Goal: Information Seeking & Learning: Learn about a topic

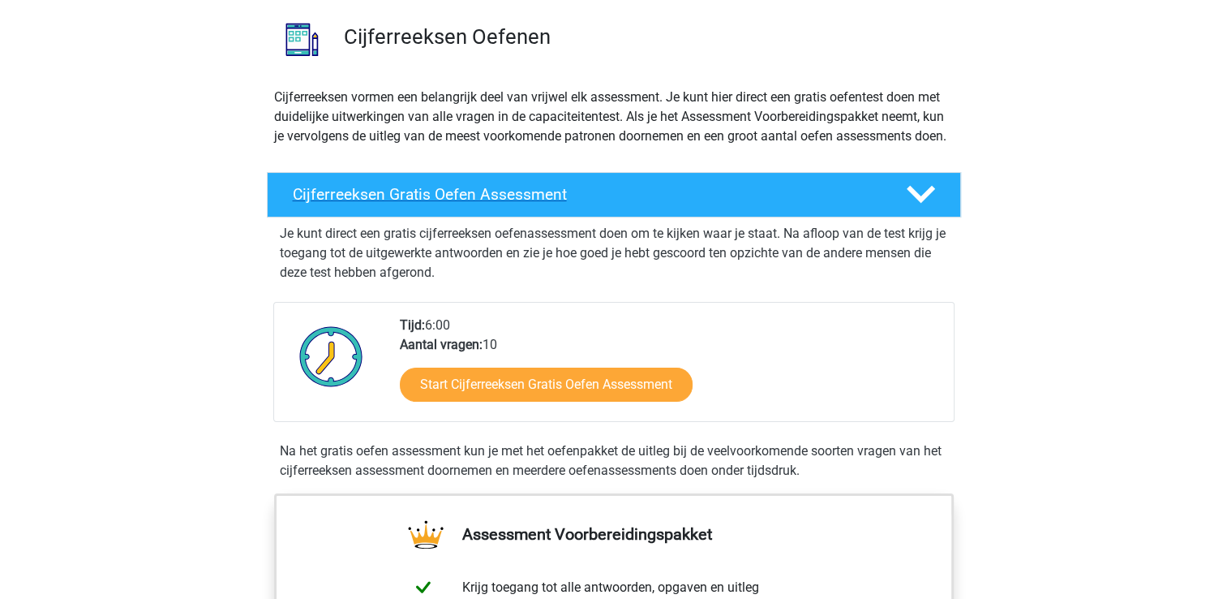
scroll to position [122, 0]
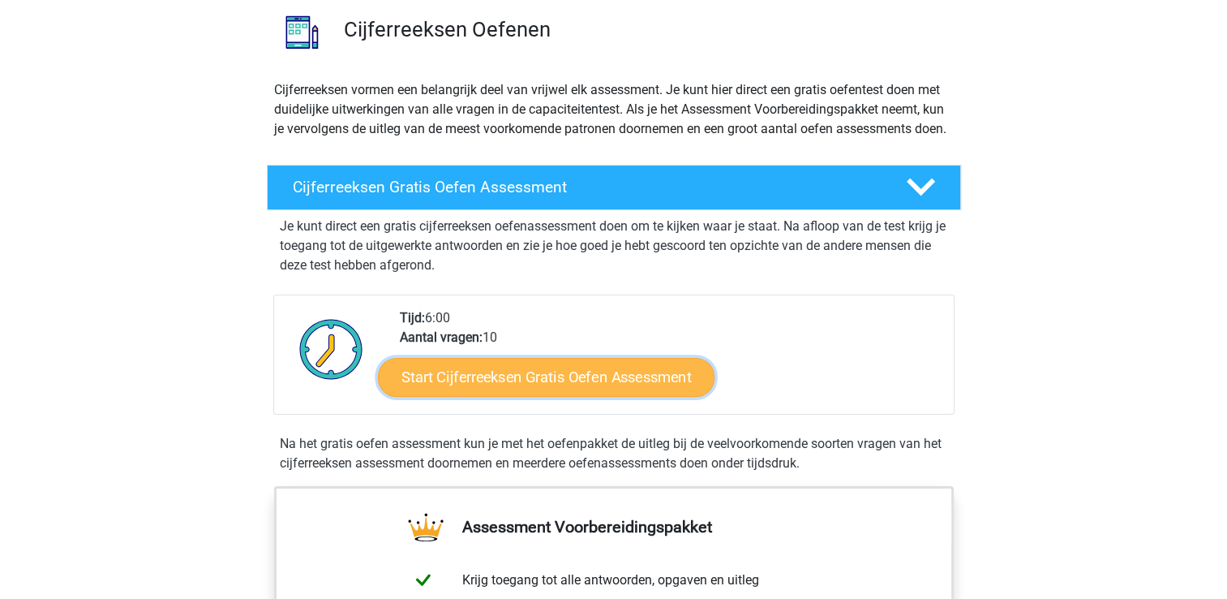
click at [522, 396] on link "Start Cijferreeksen Gratis Oefen Assessment" at bounding box center [546, 376] width 337 height 39
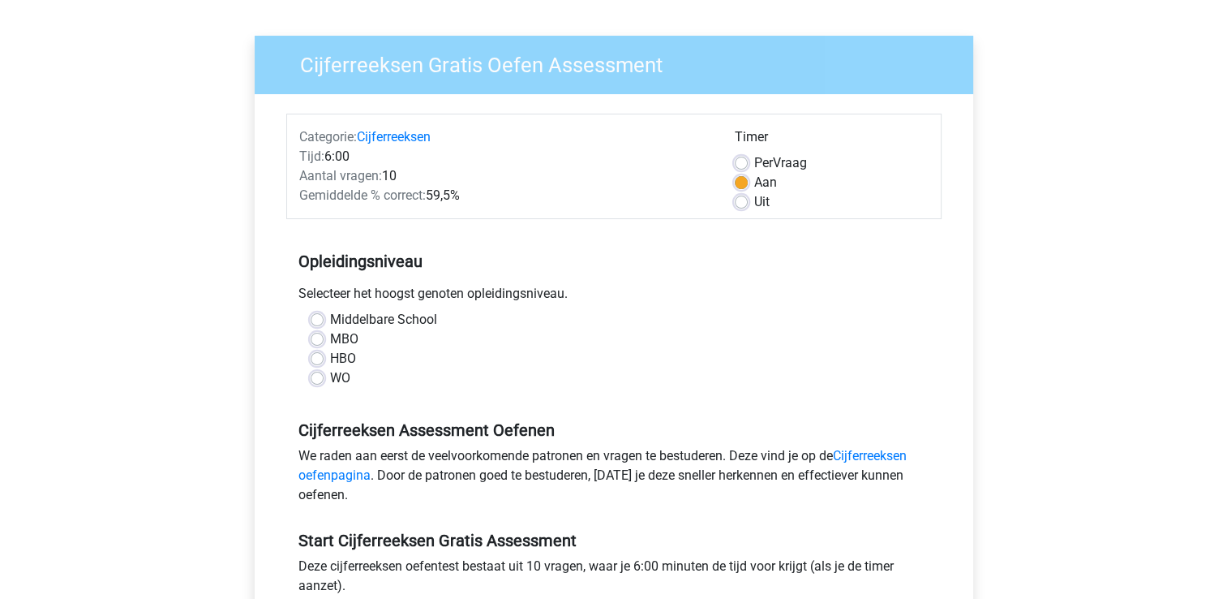
scroll to position [110, 0]
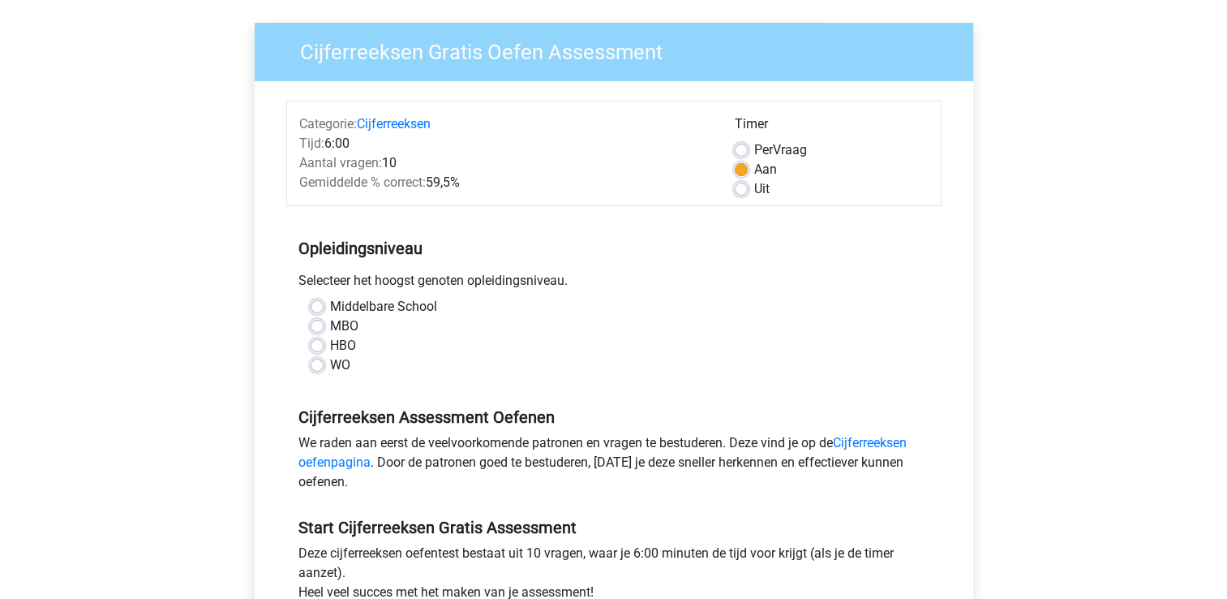
click at [337, 353] on label "HBO" at bounding box center [343, 345] width 26 height 19
click at [324, 352] on input "HBO" at bounding box center [317, 344] width 13 height 16
radio input "true"
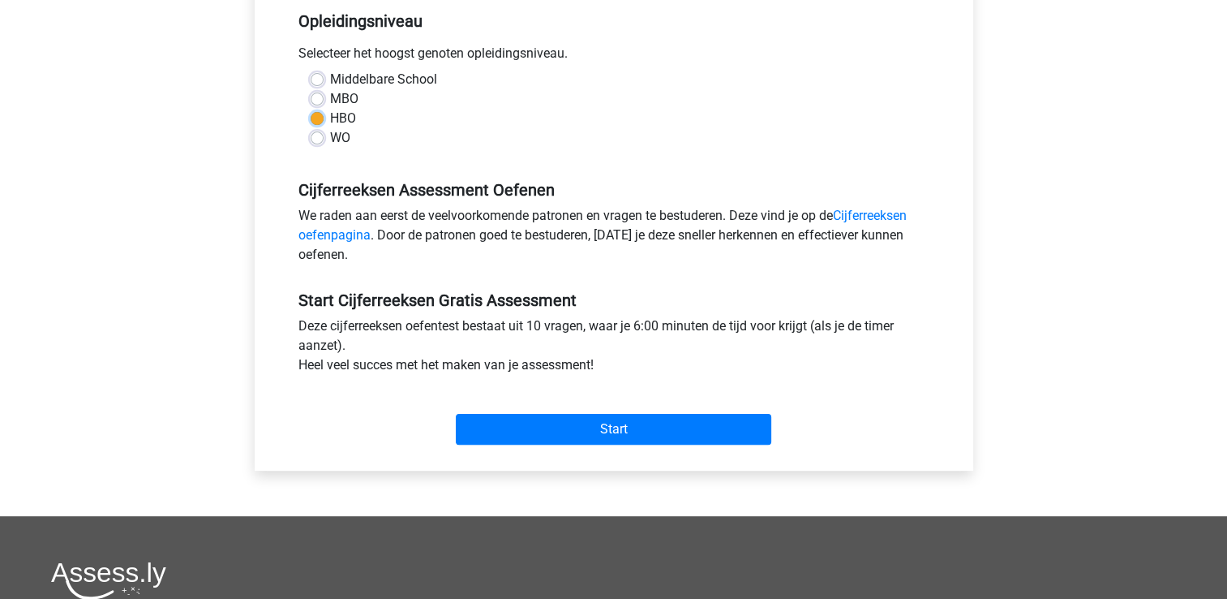
scroll to position [341, 0]
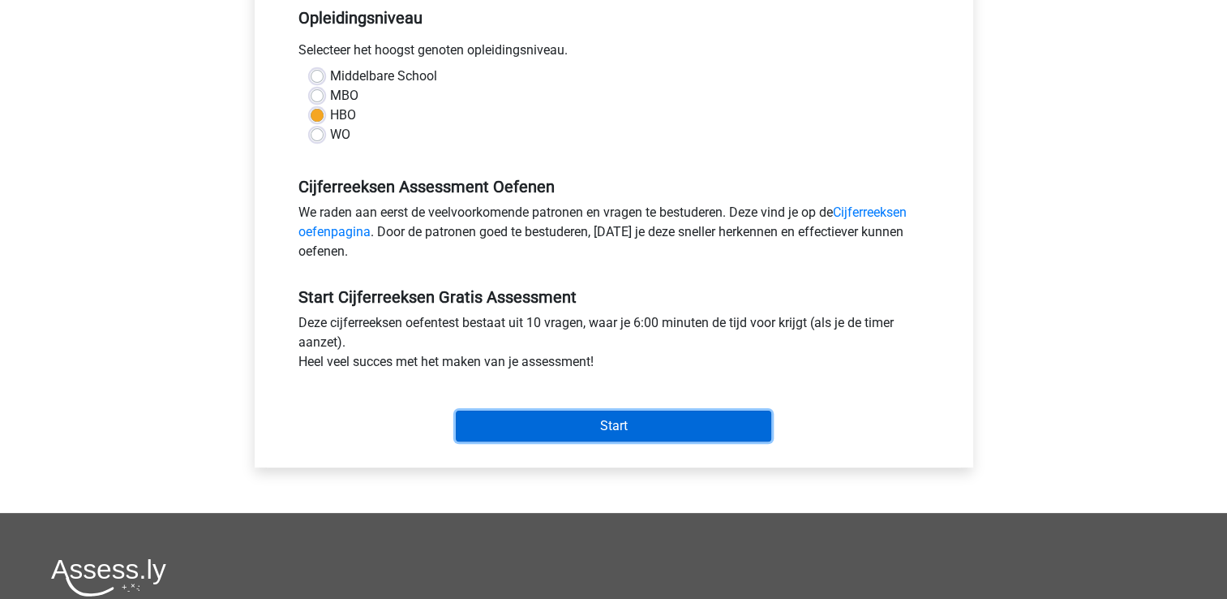
click at [615, 427] on input "Start" at bounding box center [613, 425] width 315 height 31
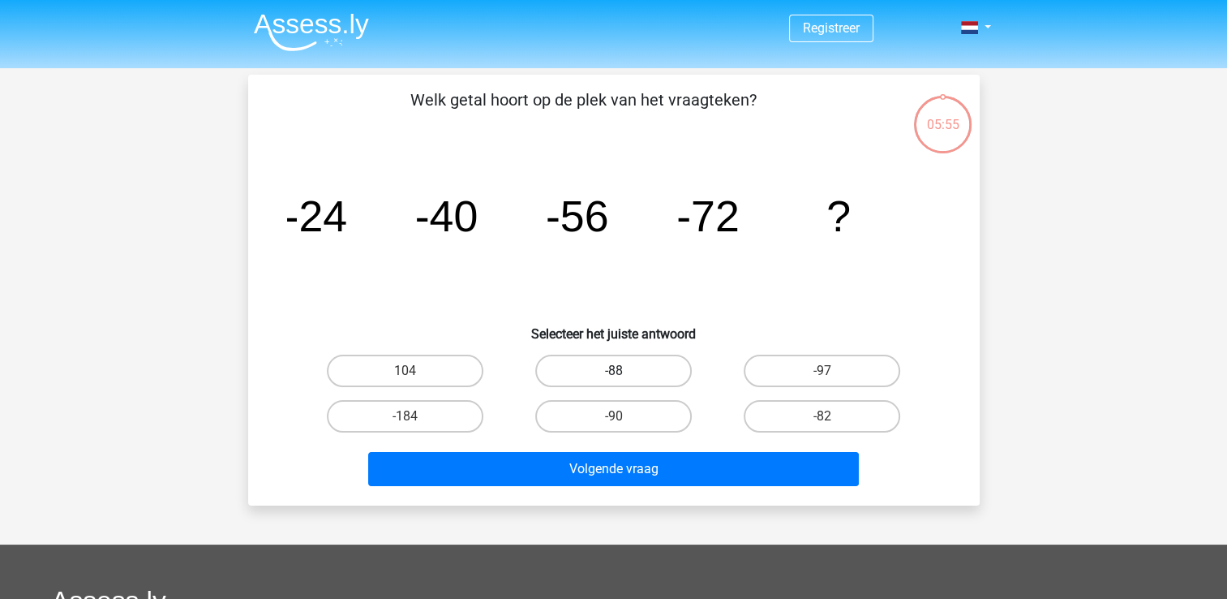
click at [614, 363] on label "-88" at bounding box center [613, 370] width 157 height 32
click at [614, 371] on input "-88" at bounding box center [618, 376] width 11 height 11
radio input "true"
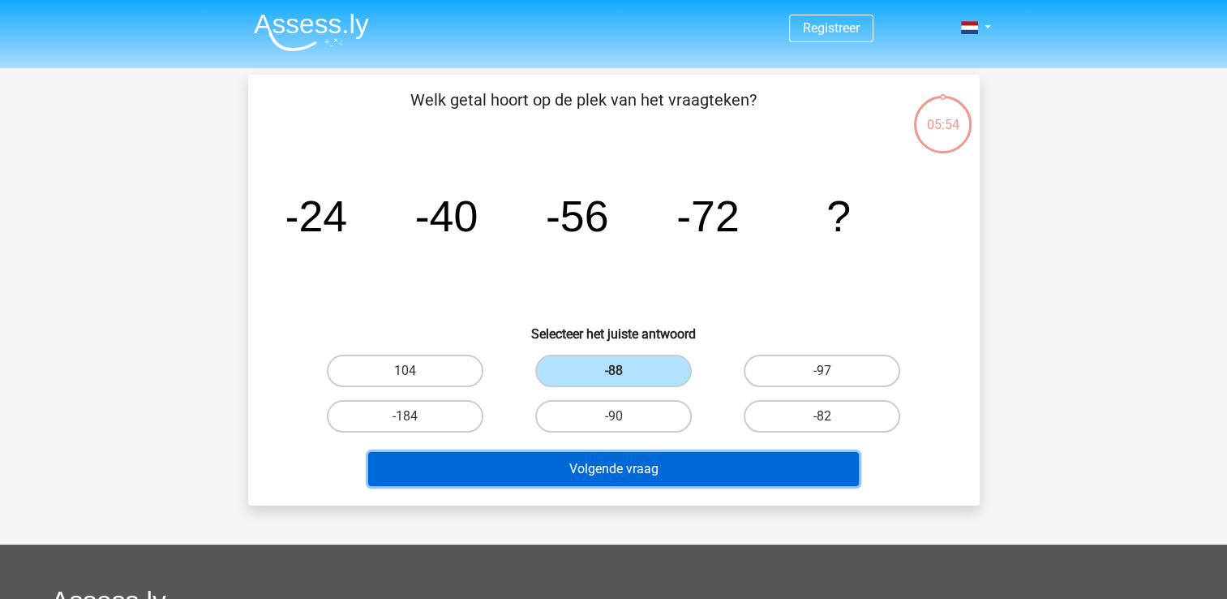
click at [630, 474] on button "Volgende vraag" at bounding box center [613, 469] width 491 height 34
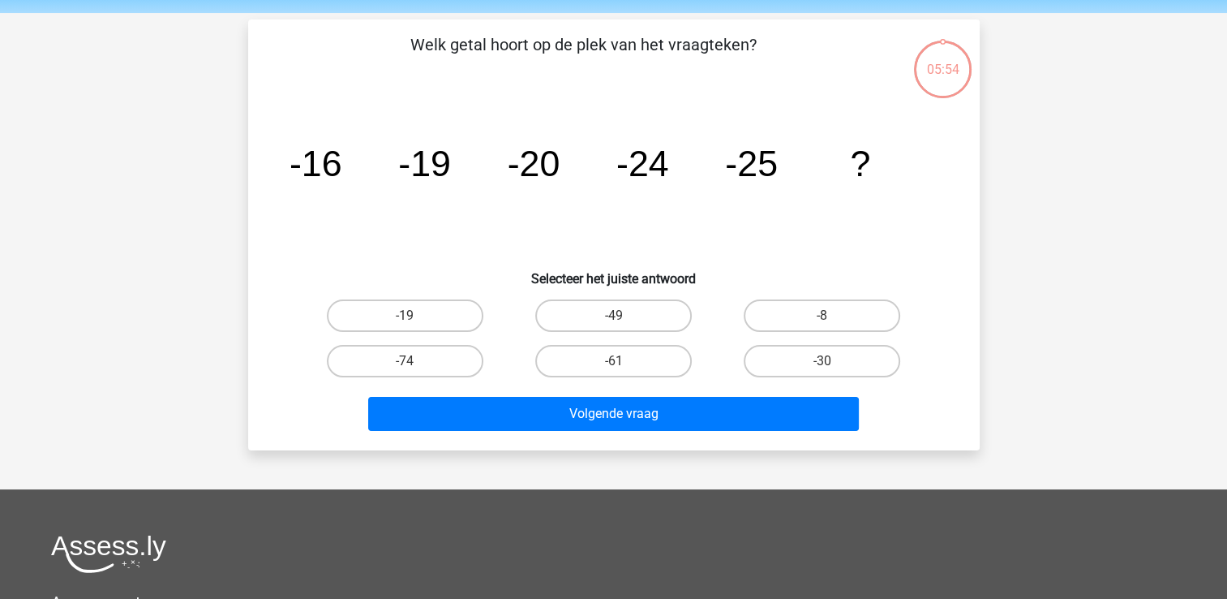
scroll to position [75, 0]
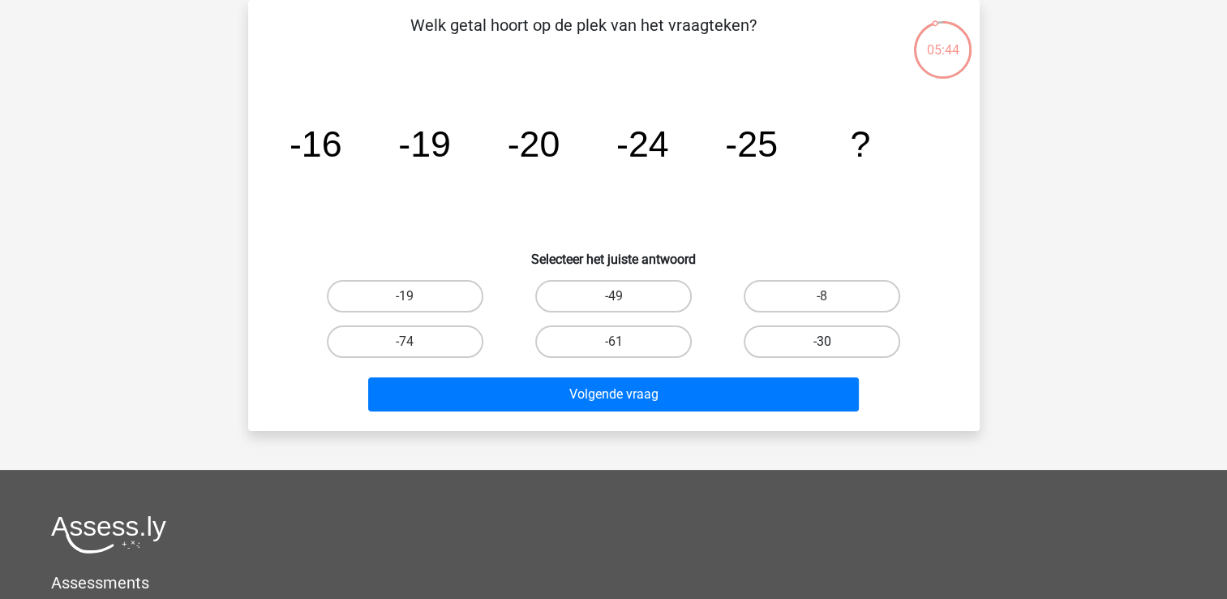
click at [800, 328] on label "-30" at bounding box center [822, 341] width 157 height 32
click at [822, 341] on input "-30" at bounding box center [827, 346] width 11 height 11
radio input "true"
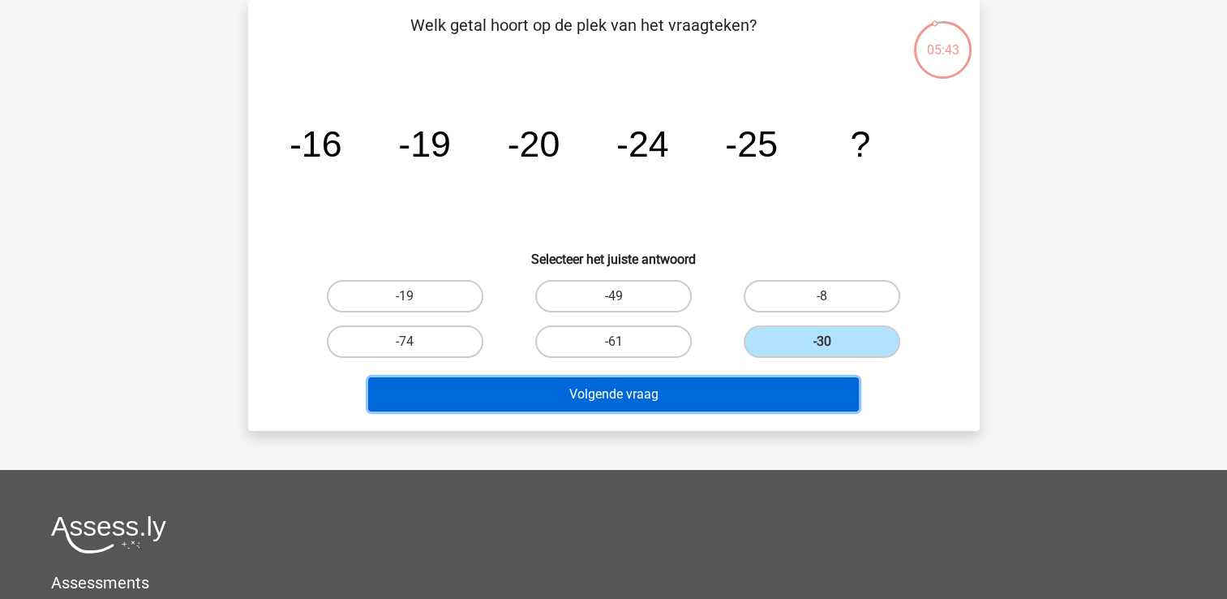
click at [689, 399] on button "Volgende vraag" at bounding box center [613, 394] width 491 height 34
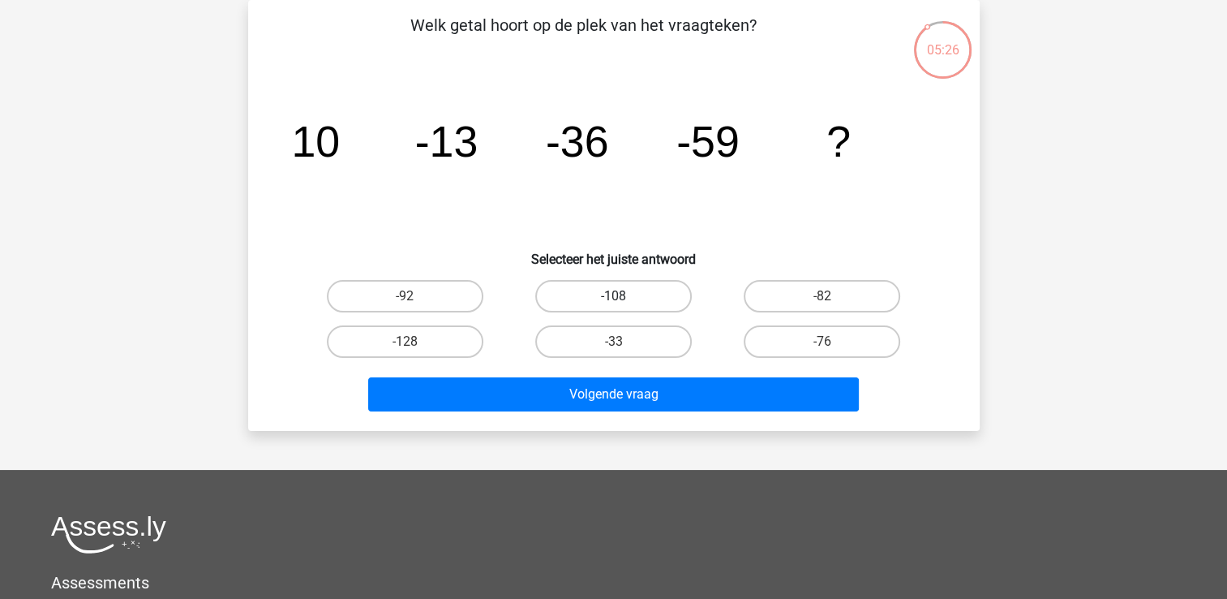
click at [577, 296] on label "-108" at bounding box center [613, 296] width 157 height 32
click at [613, 296] on input "-108" at bounding box center [618, 301] width 11 height 11
radio input "true"
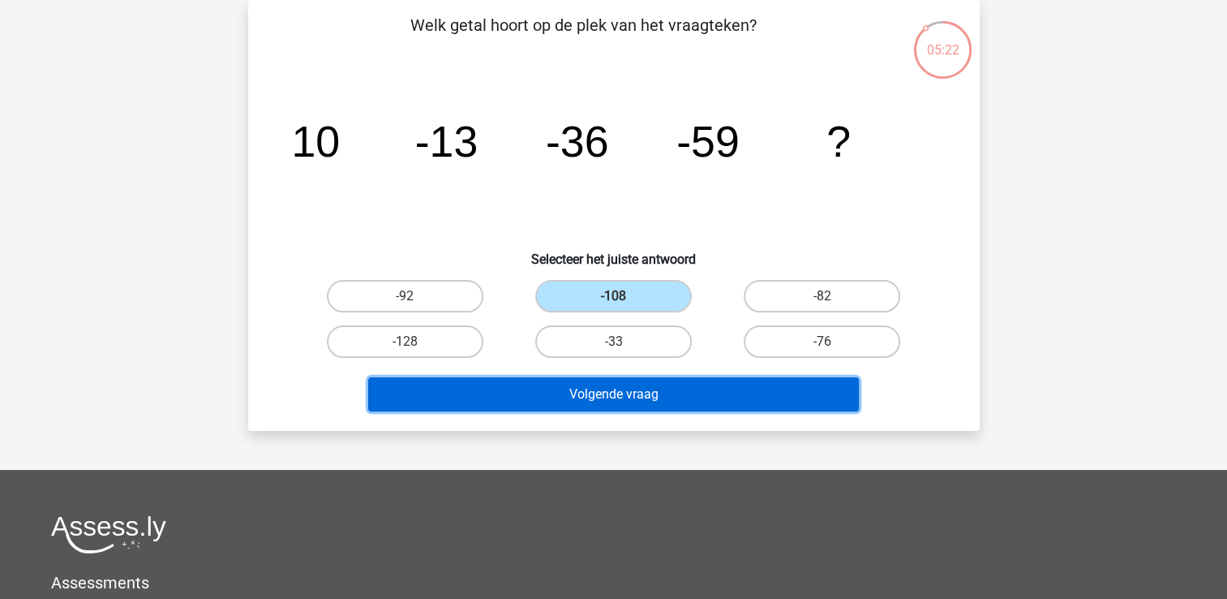
click at [593, 401] on button "Volgende vraag" at bounding box center [613, 394] width 491 height 34
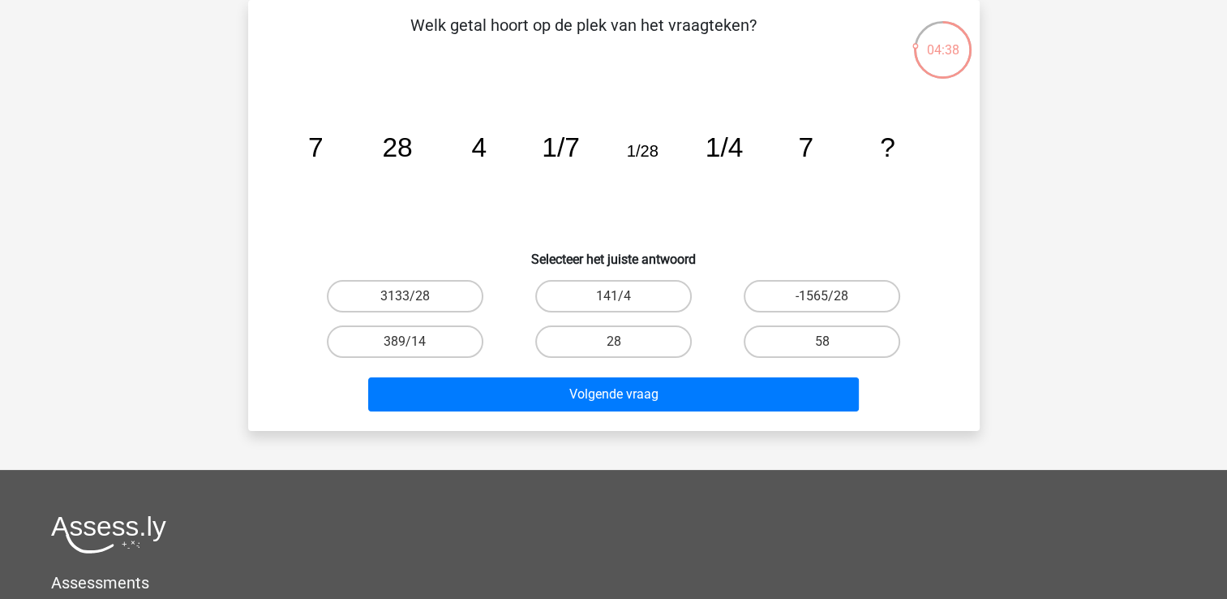
click at [714, 547] on div at bounding box center [613, 534] width 1125 height 38
click at [594, 342] on label "28" at bounding box center [613, 341] width 157 height 32
click at [613, 342] on input "28" at bounding box center [618, 346] width 11 height 11
radio input "true"
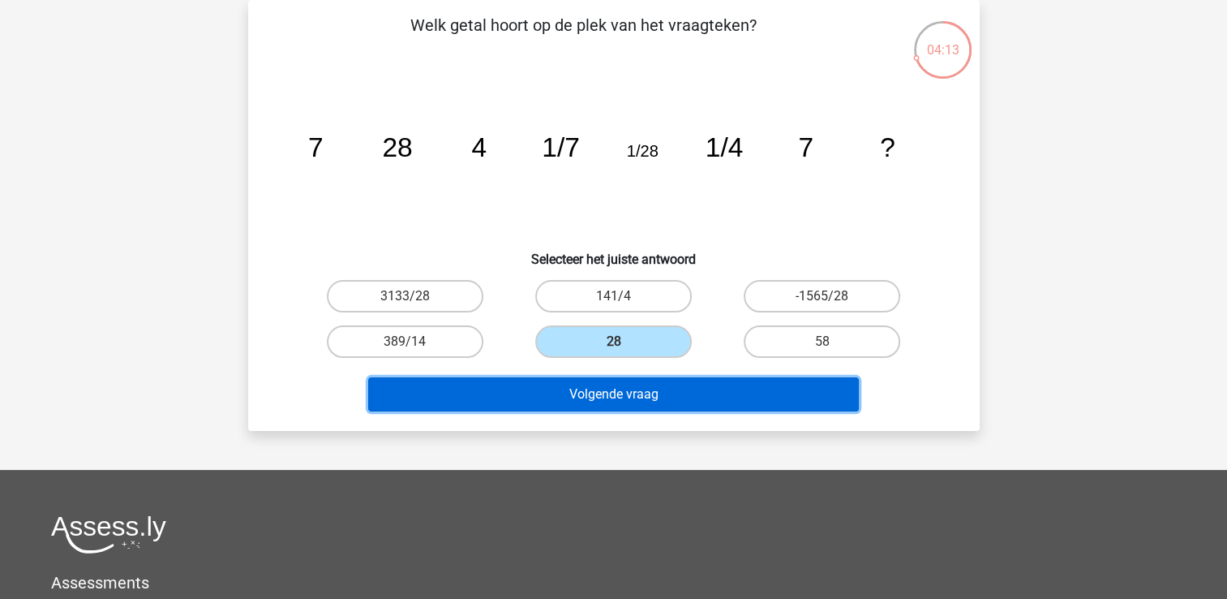
click at [592, 401] on button "Volgende vraag" at bounding box center [613, 394] width 491 height 34
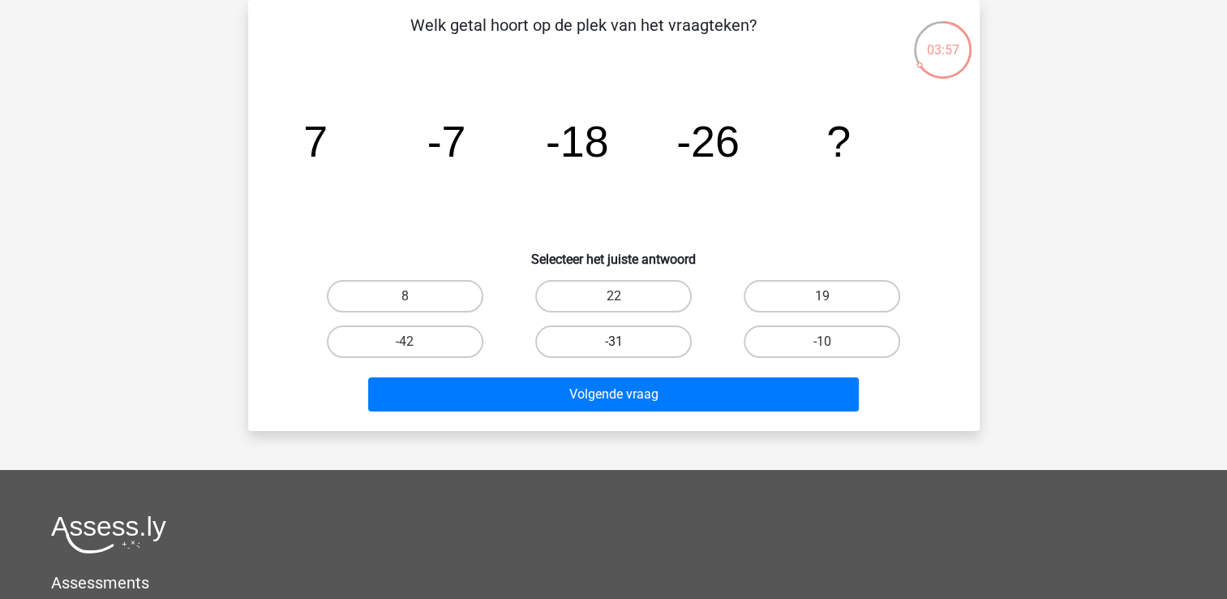
click at [620, 336] on label "-31" at bounding box center [613, 341] width 157 height 32
click at [620, 341] on input "-31" at bounding box center [618, 346] width 11 height 11
radio input "true"
click at [600, 410] on div "Volgende vraag" at bounding box center [614, 397] width 626 height 41
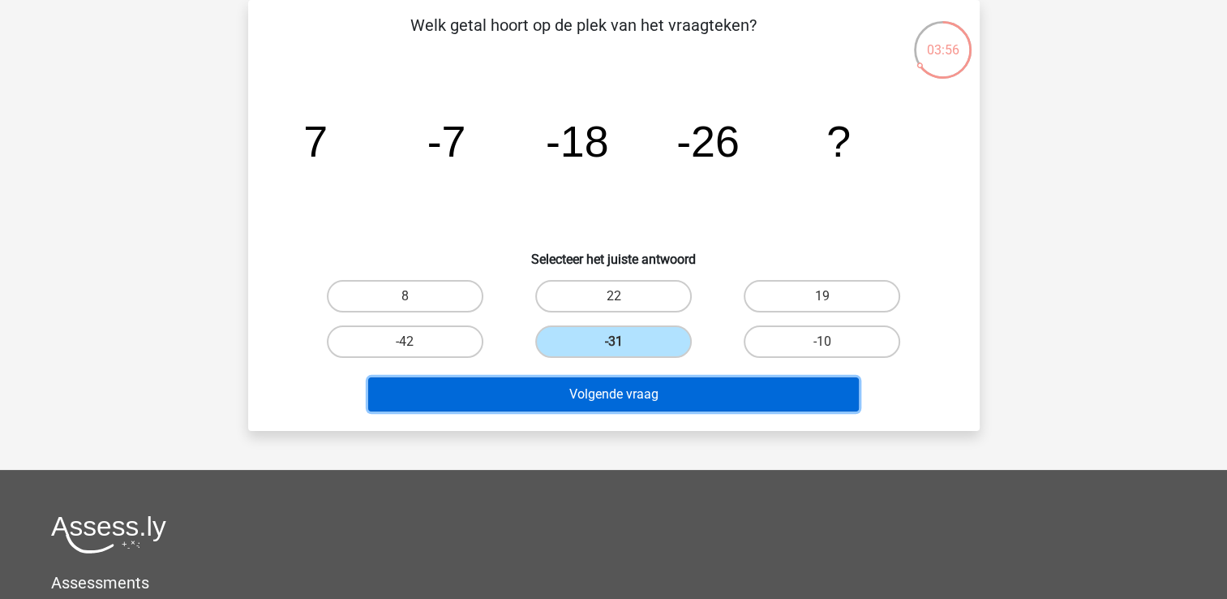
click at [603, 399] on button "Volgende vraag" at bounding box center [613, 394] width 491 height 34
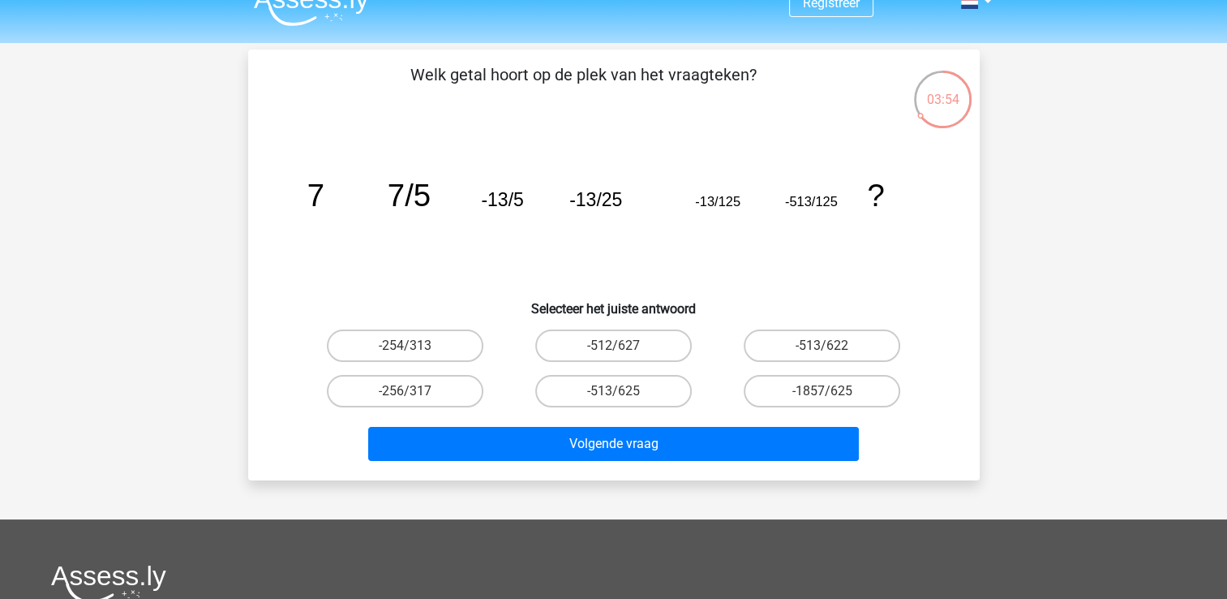
scroll to position [0, 0]
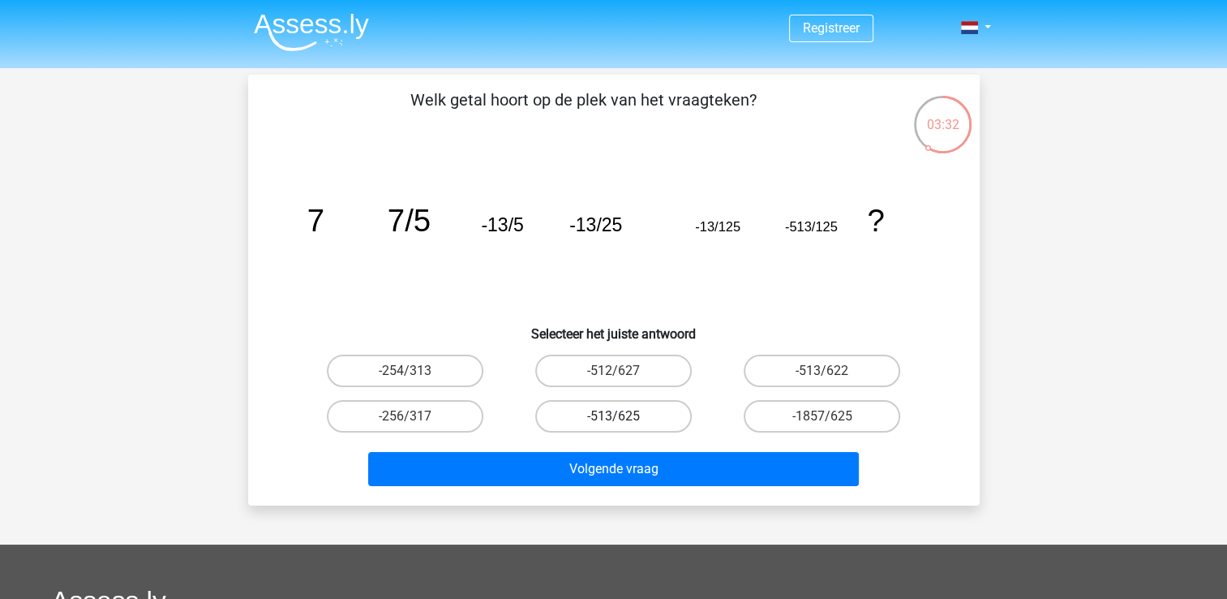
click at [561, 410] on label "-513/625" at bounding box center [613, 416] width 157 height 32
click at [613, 416] on input "-513/625" at bounding box center [618, 421] width 11 height 11
radio input "true"
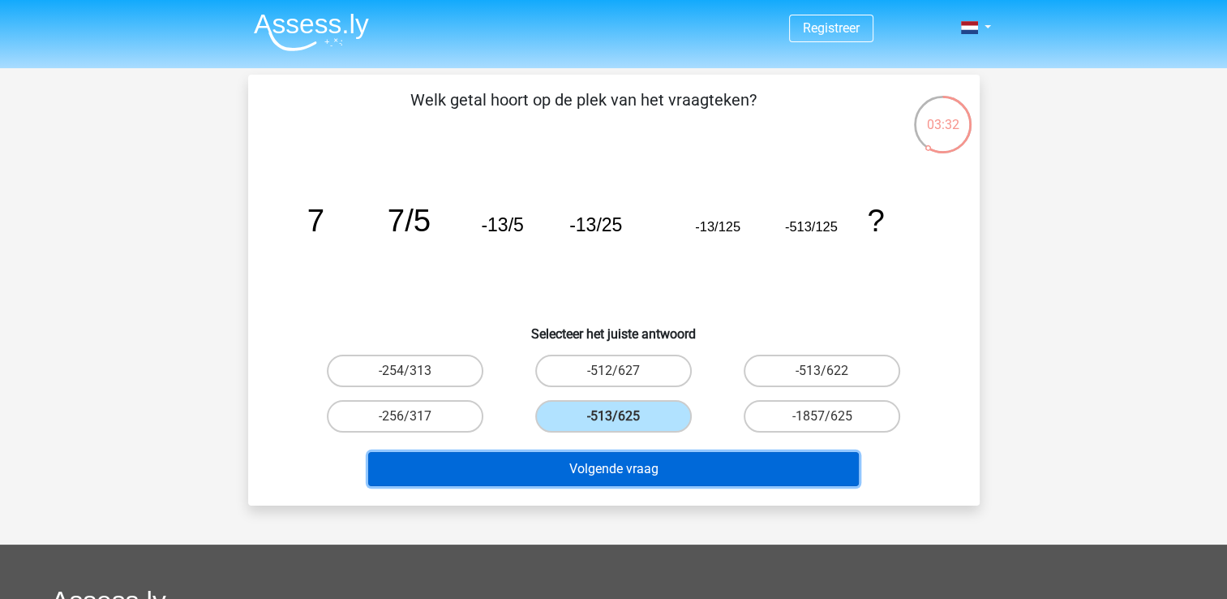
click at [573, 457] on button "Volgende vraag" at bounding box center [613, 469] width 491 height 34
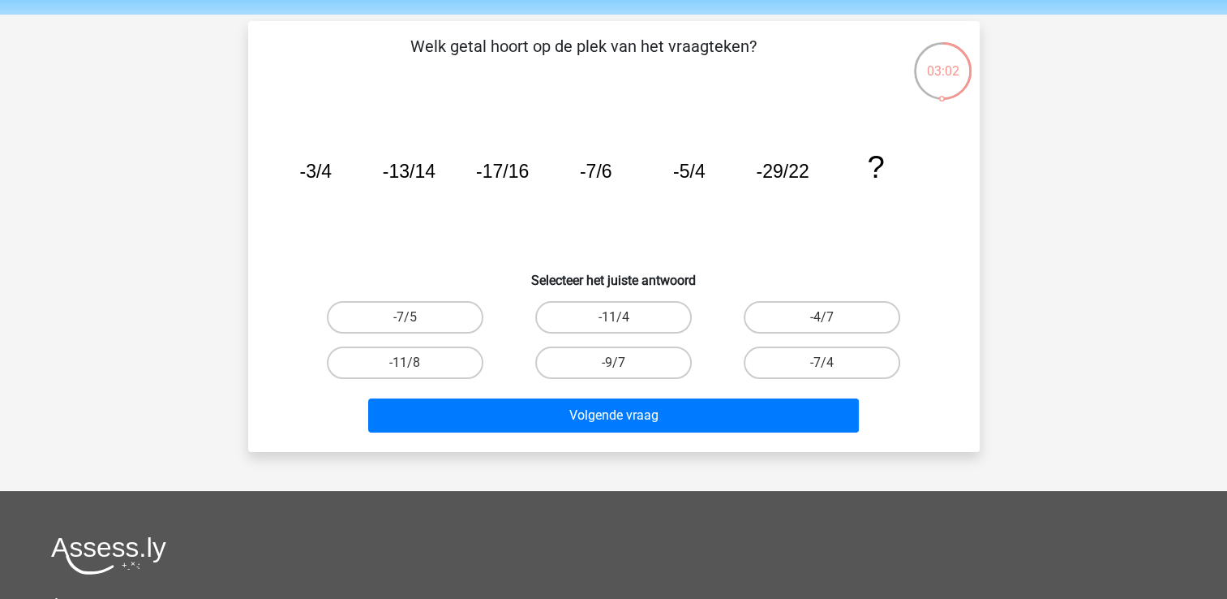
scroll to position [53, 0]
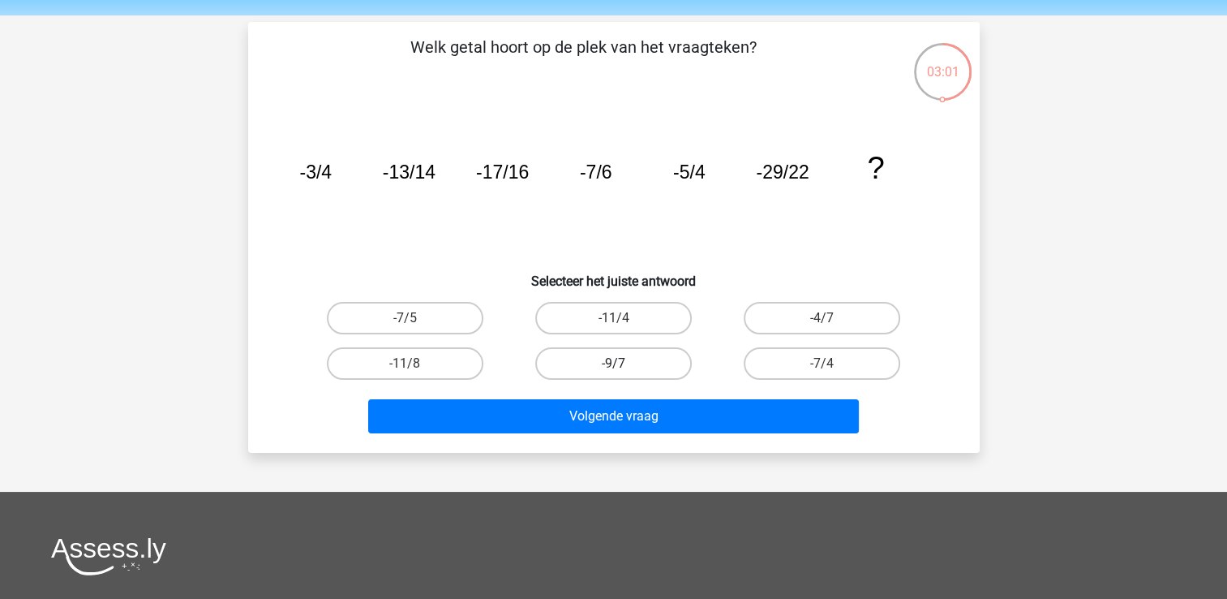
click at [574, 365] on label "-9/7" at bounding box center [613, 363] width 157 height 32
click at [613, 365] on input "-9/7" at bounding box center [618, 368] width 11 height 11
radio input "true"
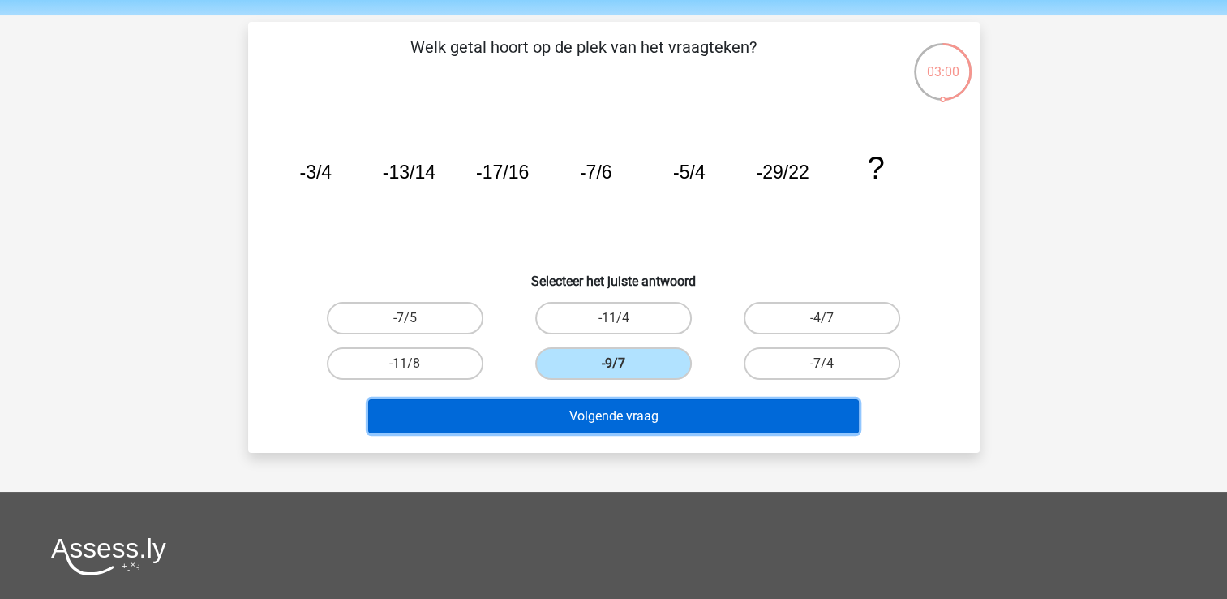
click at [578, 411] on button "Volgende vraag" at bounding box center [613, 416] width 491 height 34
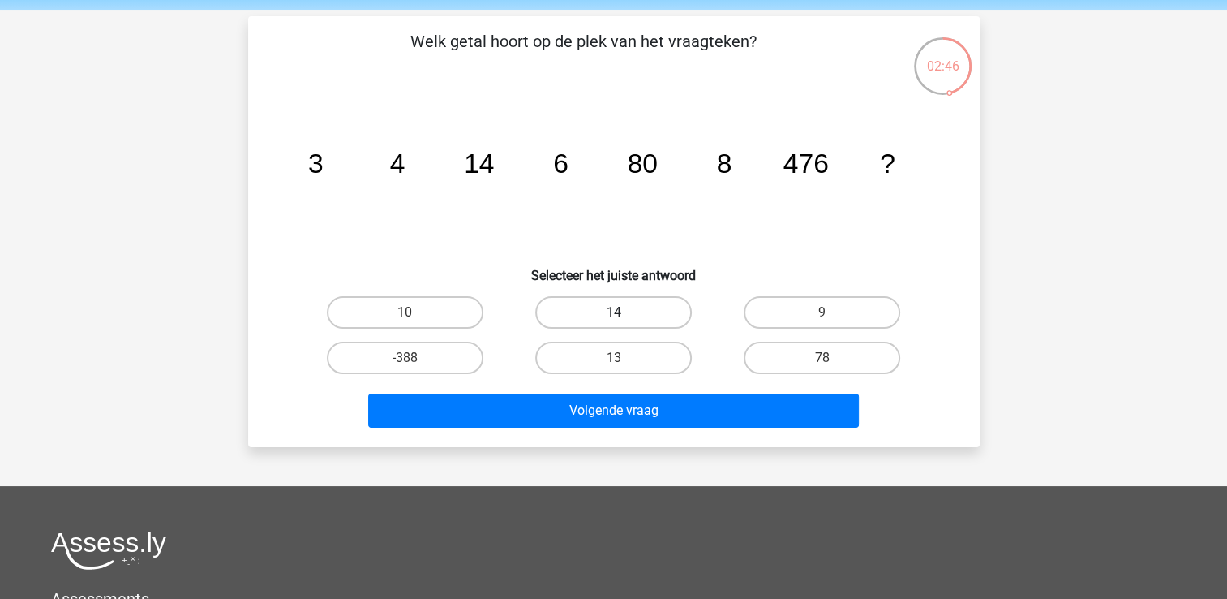
scroll to position [58, 0]
click at [408, 324] on label "10" at bounding box center [405, 312] width 157 height 32
click at [408, 323] on input "10" at bounding box center [410, 317] width 11 height 11
radio input "true"
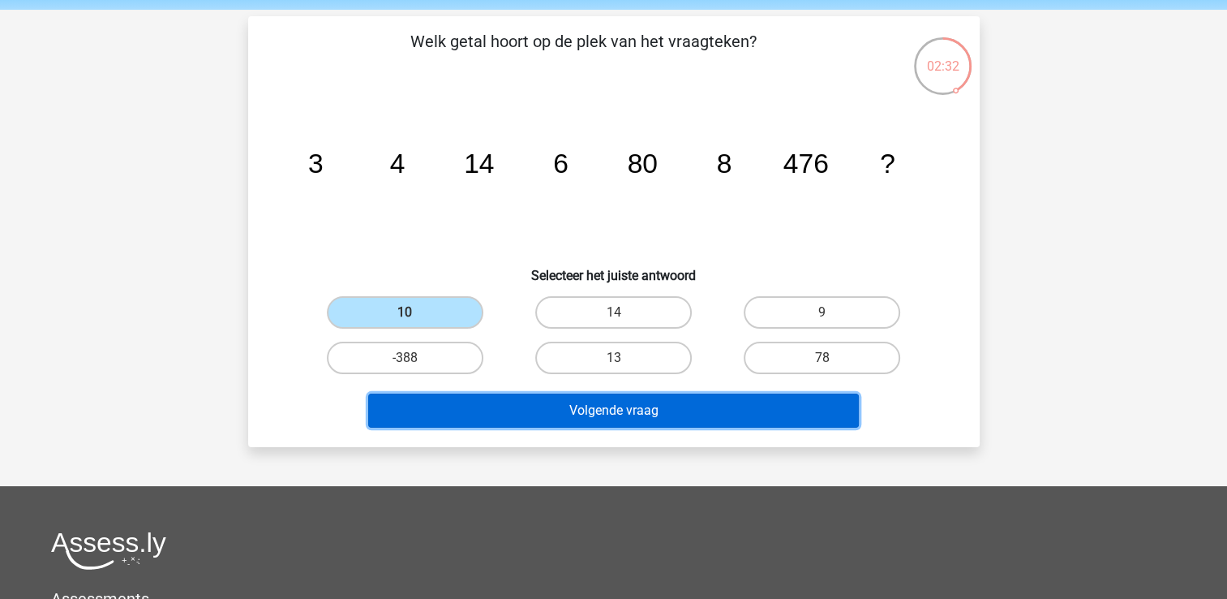
click at [548, 405] on button "Volgende vraag" at bounding box center [613, 410] width 491 height 34
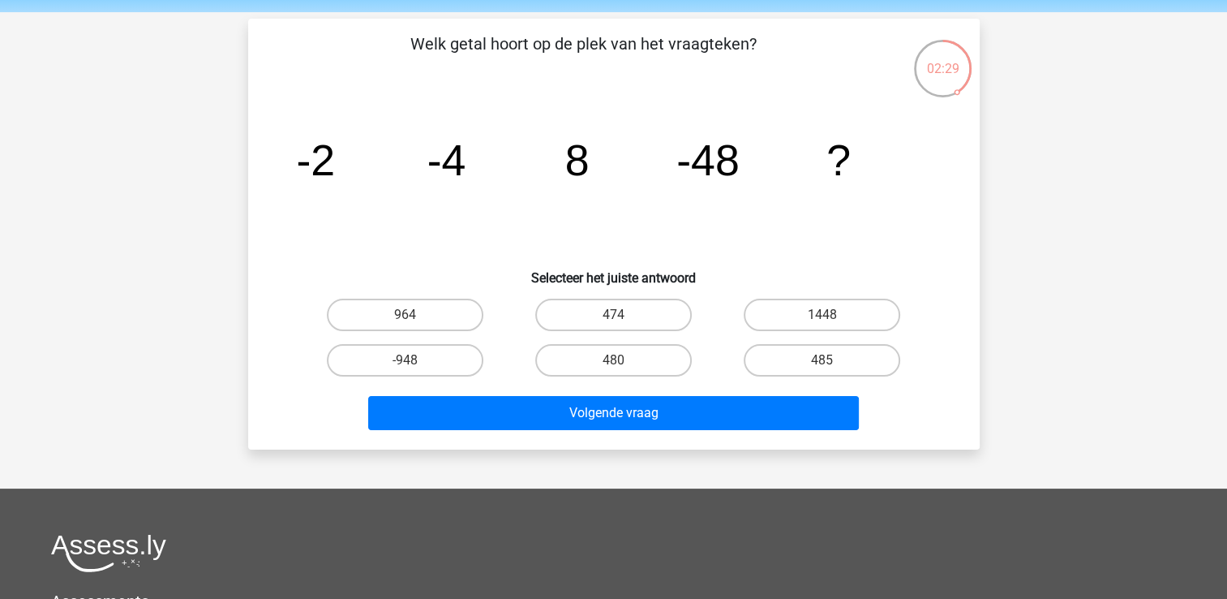
scroll to position [55, 0]
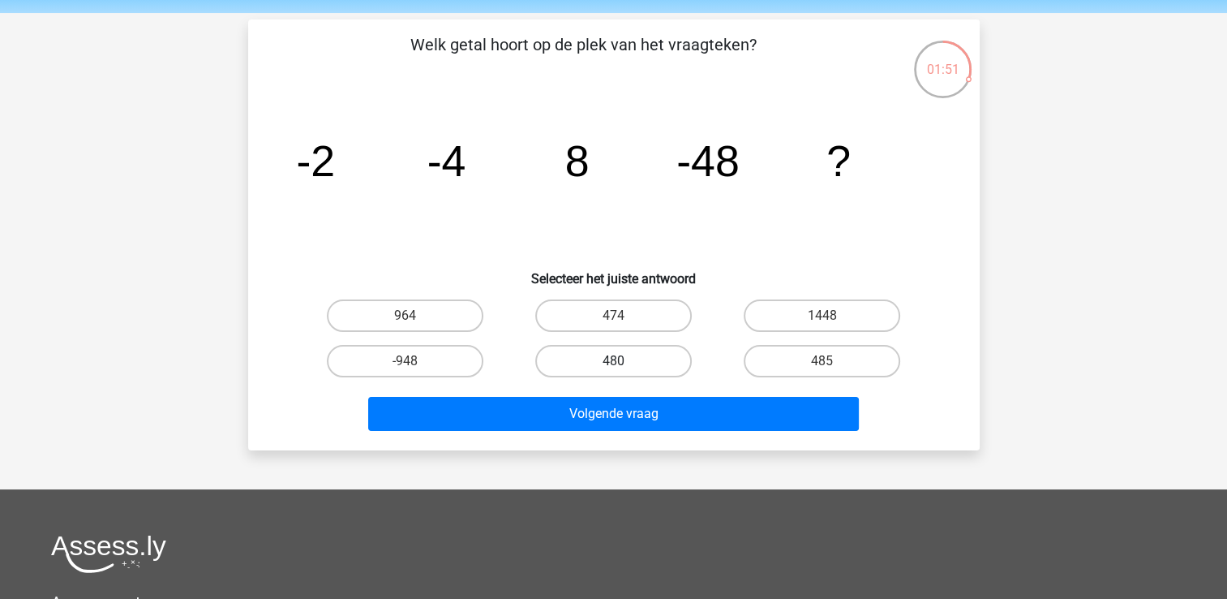
click at [600, 361] on label "480" at bounding box center [613, 361] width 157 height 32
click at [613, 361] on input "480" at bounding box center [618, 366] width 11 height 11
radio input "true"
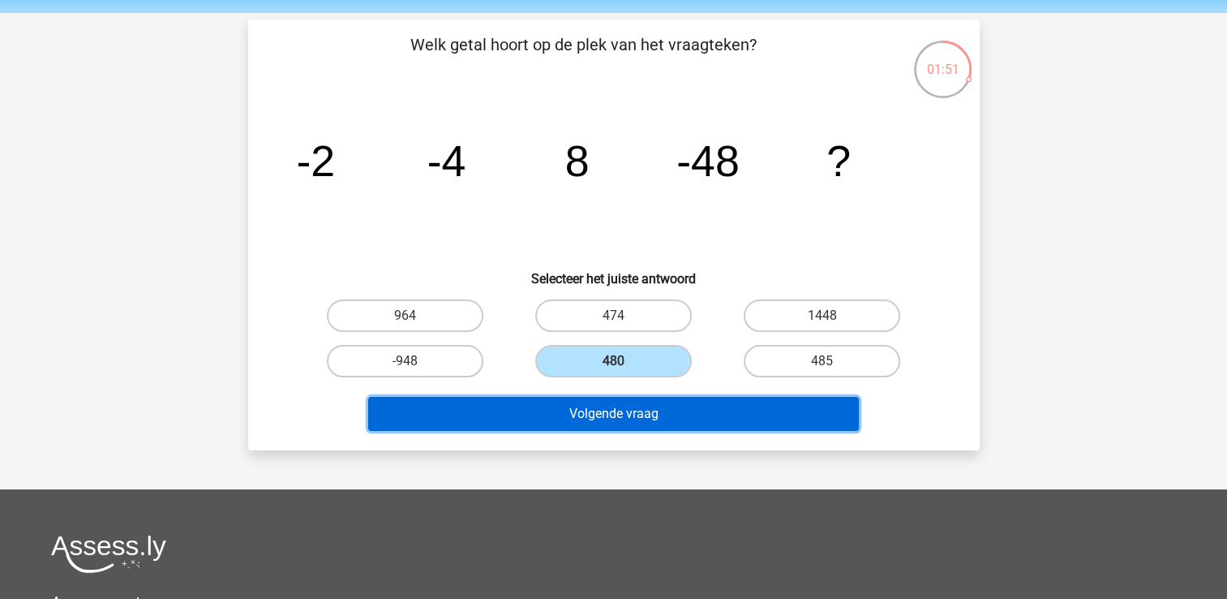
click at [600, 400] on button "Volgende vraag" at bounding box center [613, 414] width 491 height 34
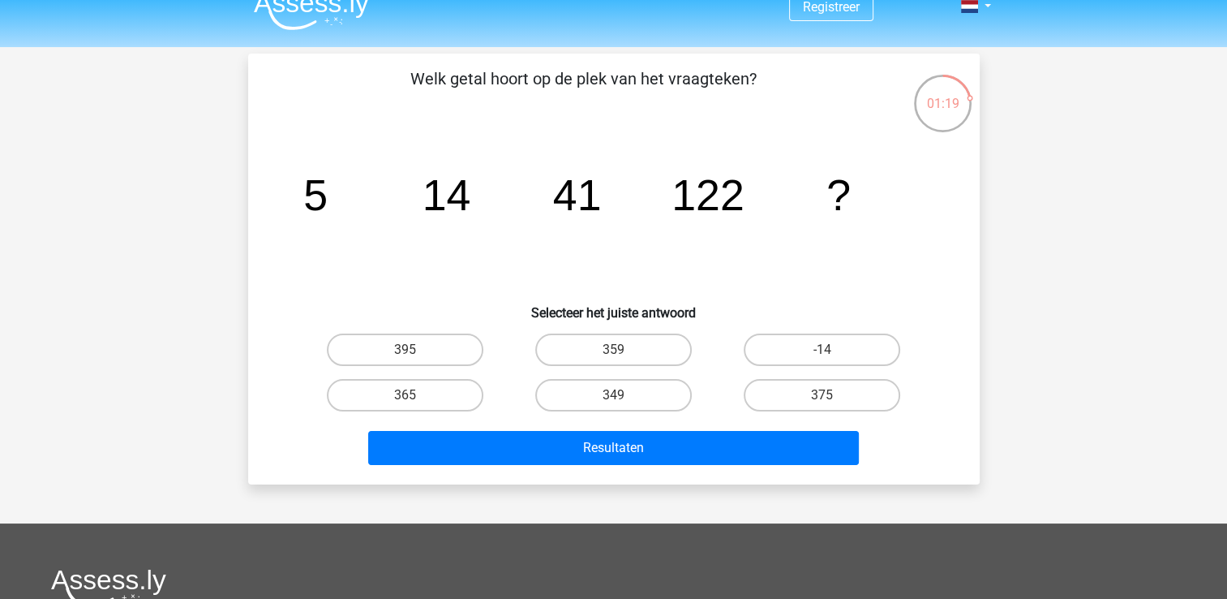
scroll to position [22, 0]
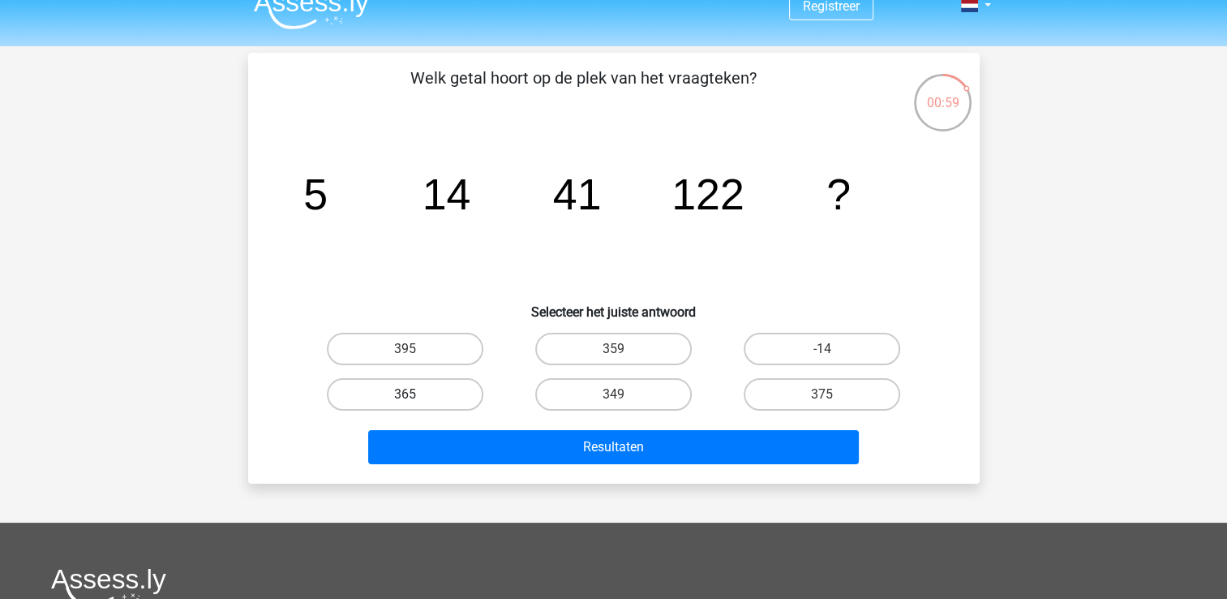
click at [453, 391] on label "365" at bounding box center [405, 394] width 157 height 32
click at [415, 394] on input "365" at bounding box center [410, 399] width 11 height 11
radio input "true"
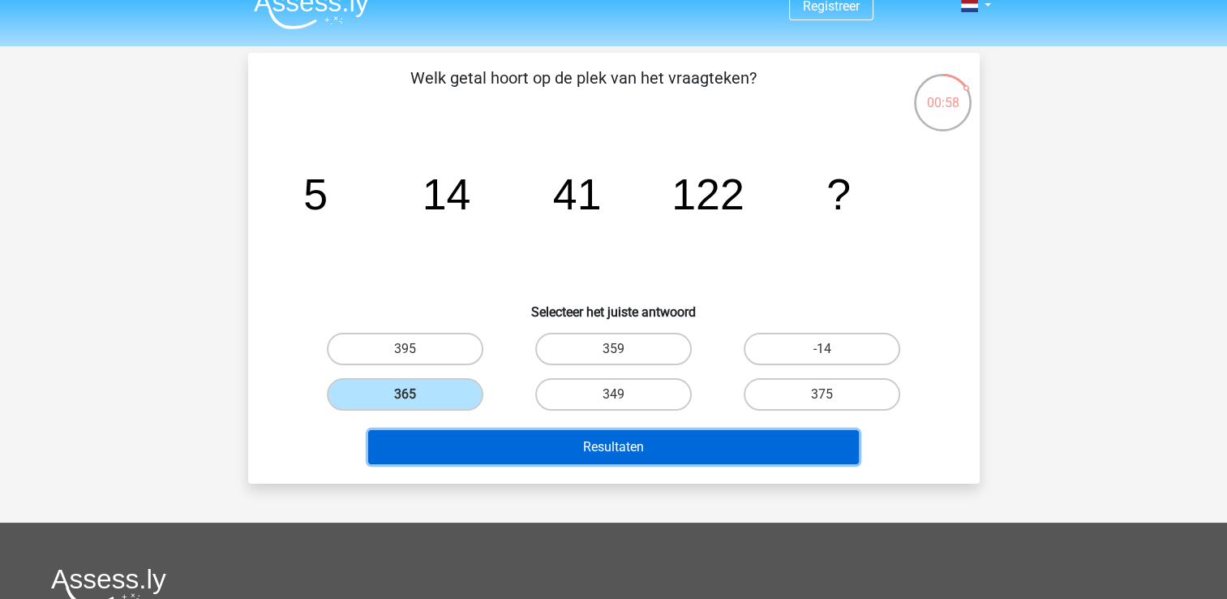
click at [539, 432] on button "Resultaten" at bounding box center [613, 447] width 491 height 34
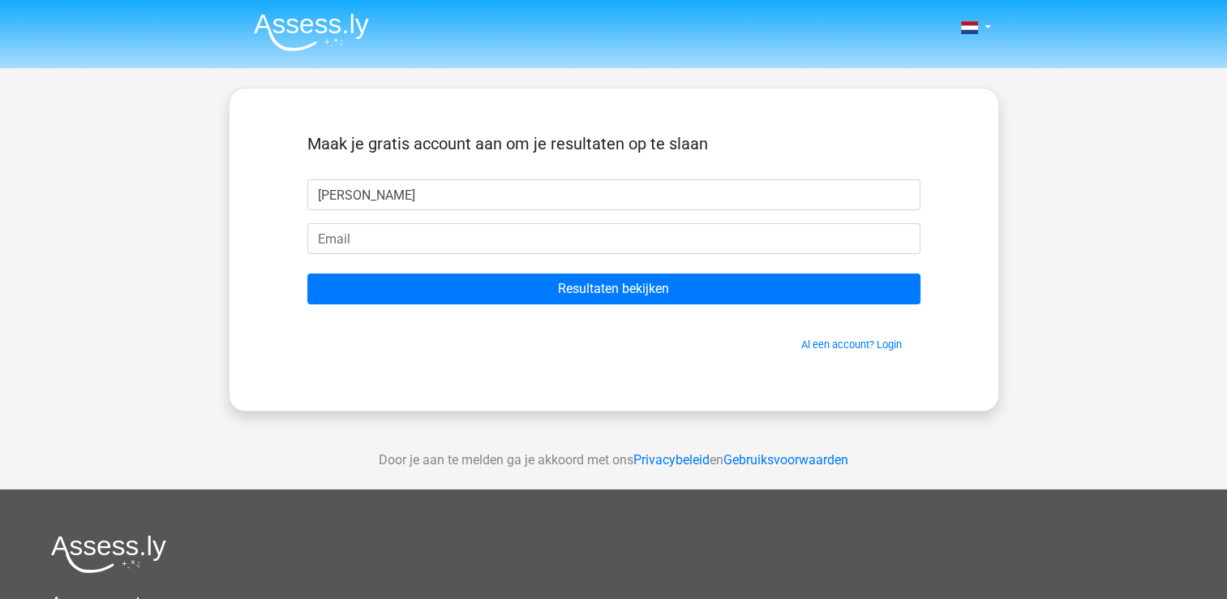
type input "Thijs"
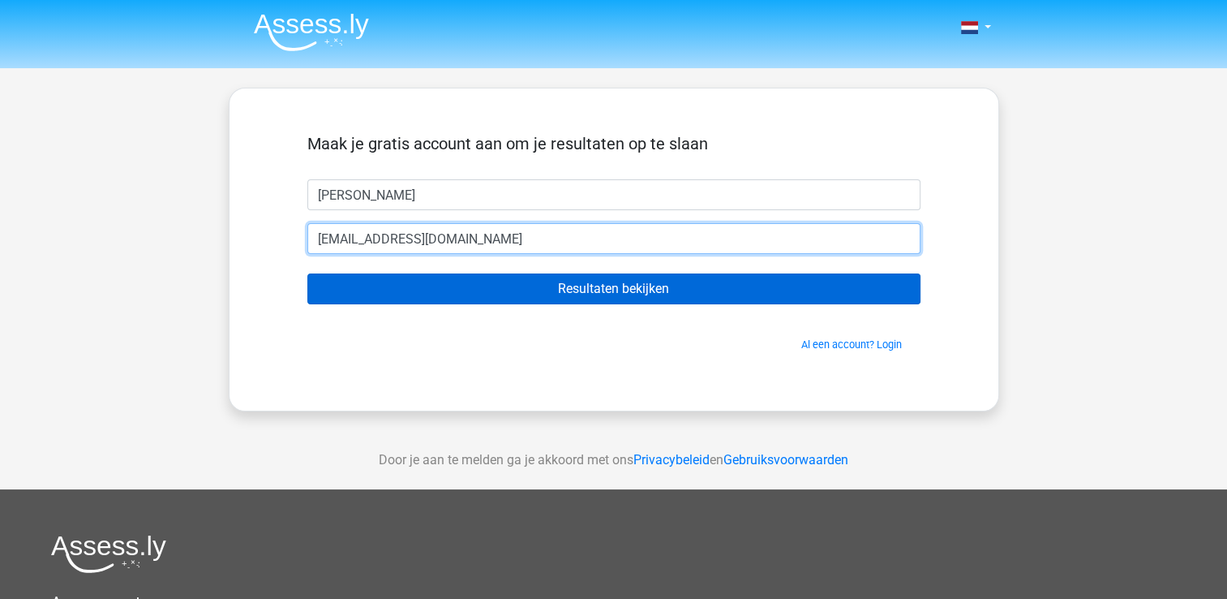
type input "thijsbesseling@hotmail.com"
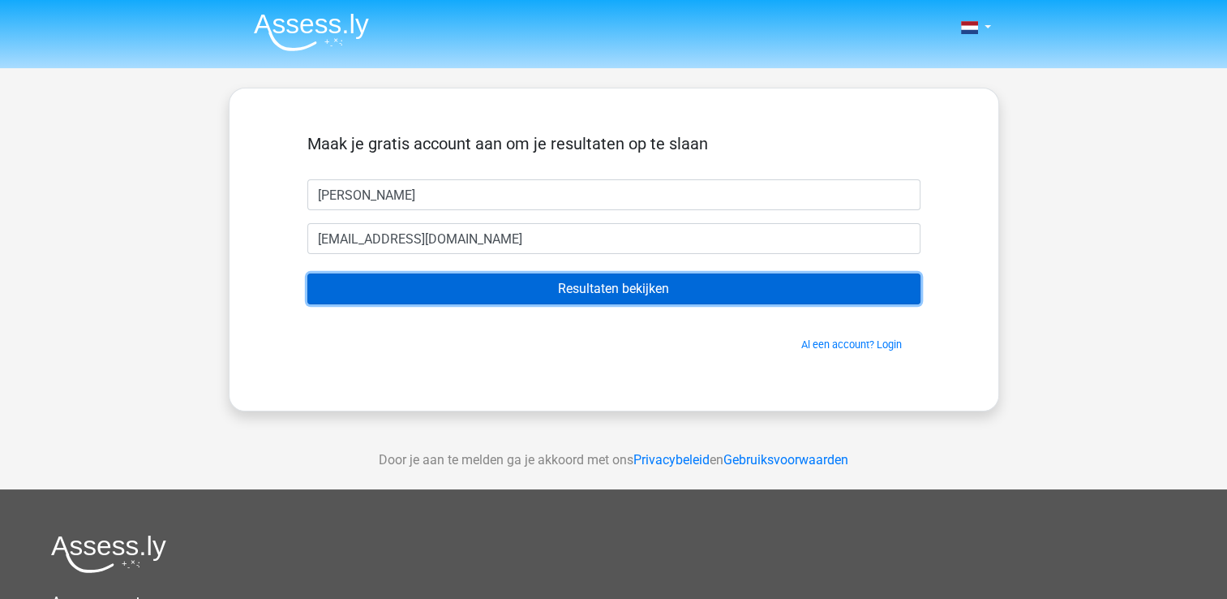
click at [557, 294] on input "Resultaten bekijken" at bounding box center [613, 288] width 613 height 31
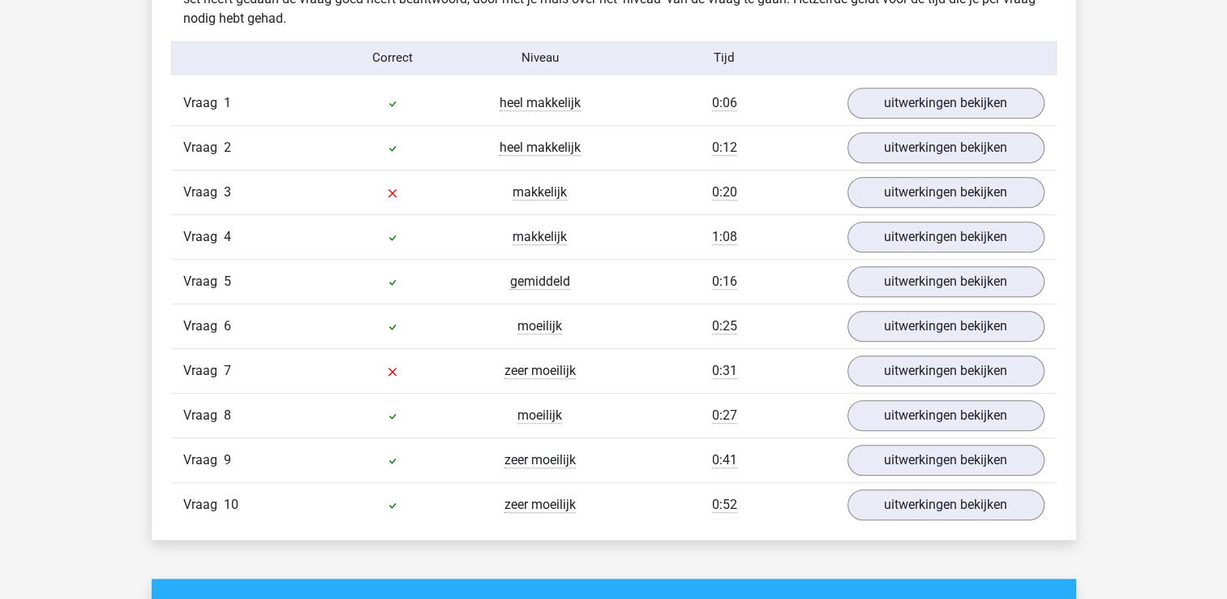
scroll to position [1319, 0]
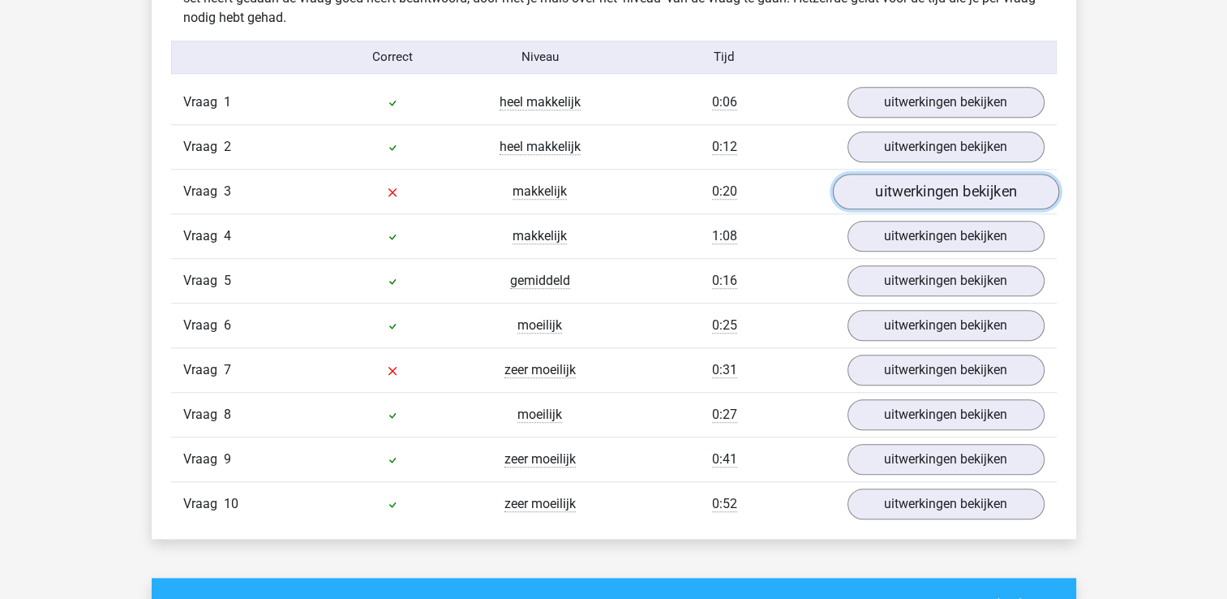
click at [947, 196] on link "uitwerkingen bekijken" at bounding box center [945, 192] width 226 height 36
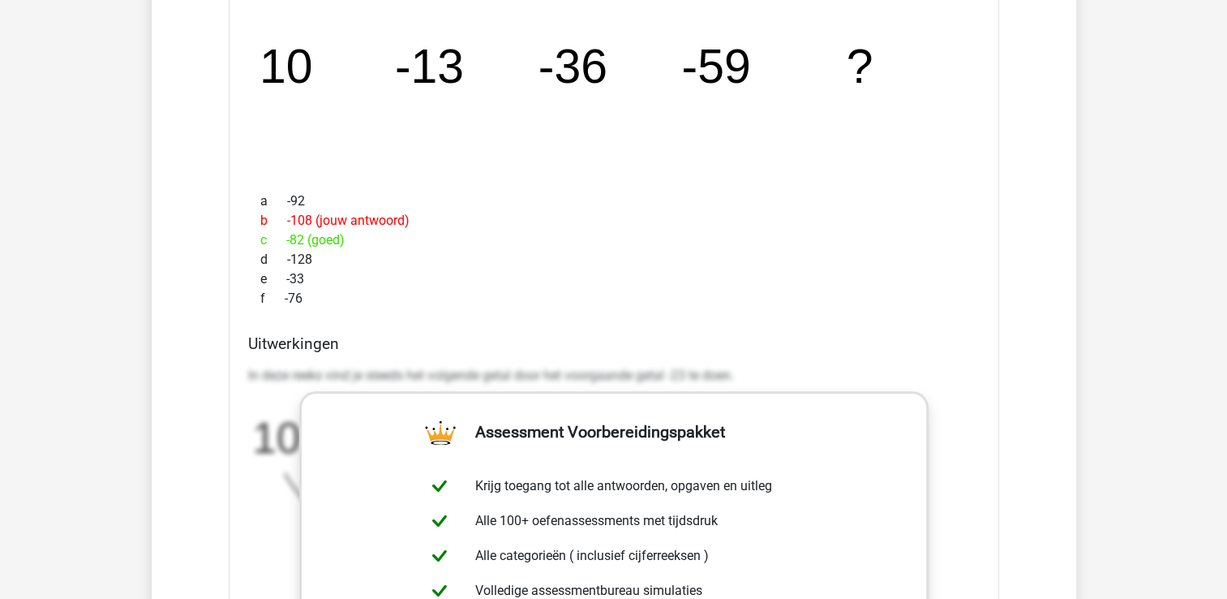
scroll to position [1557, 0]
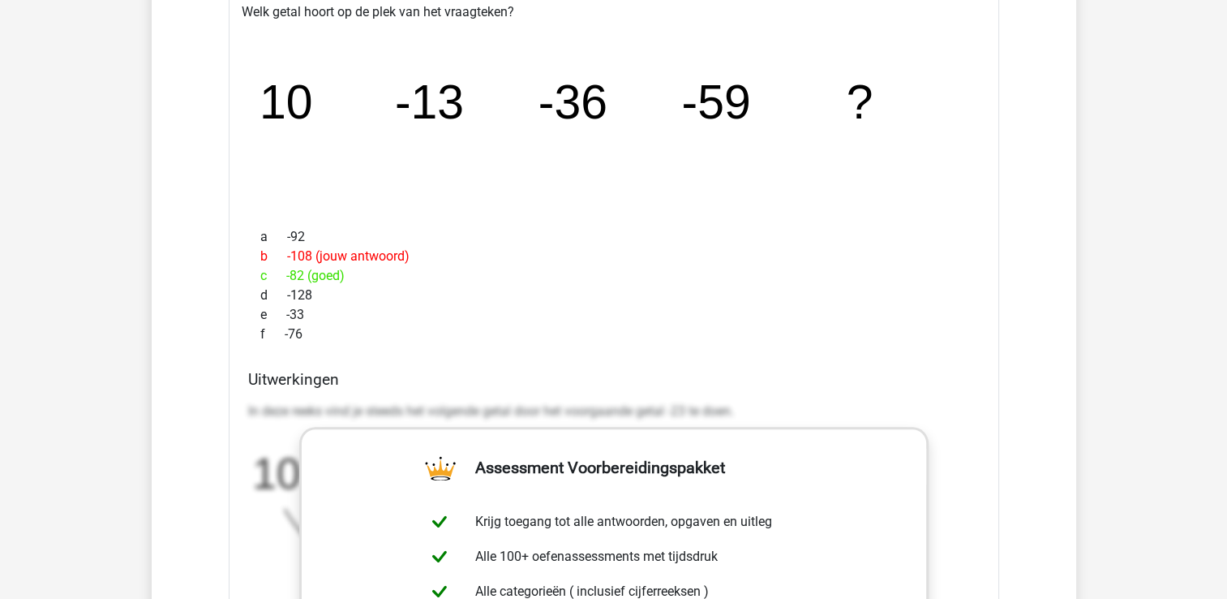
click at [427, 120] on tspan "-13" at bounding box center [429, 102] width 69 height 54
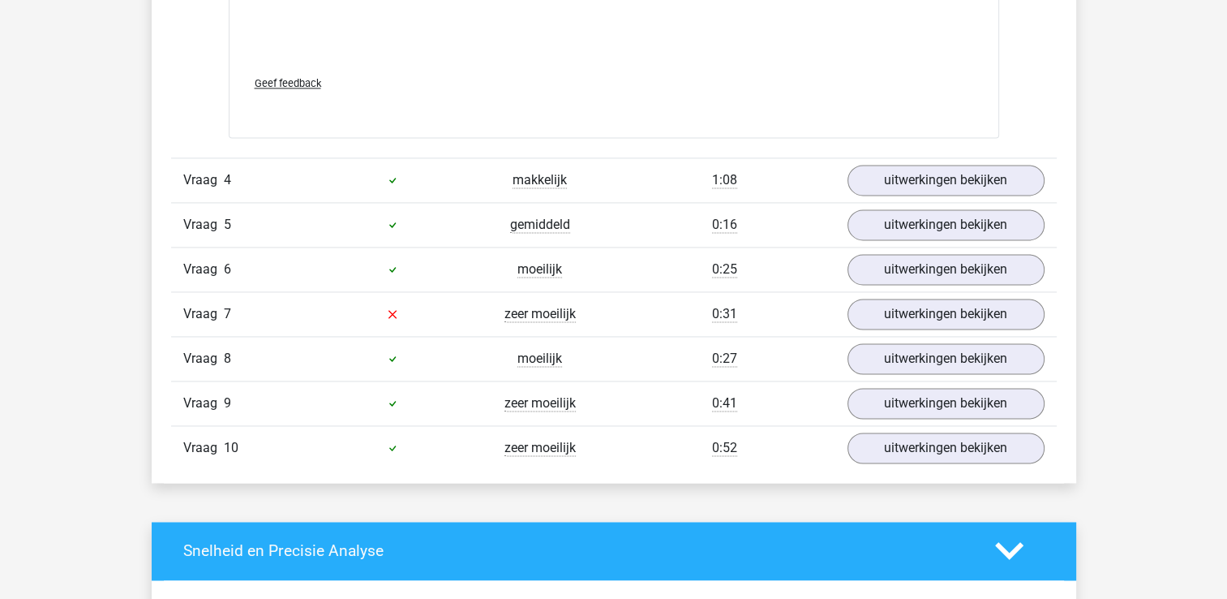
scroll to position [2413, 0]
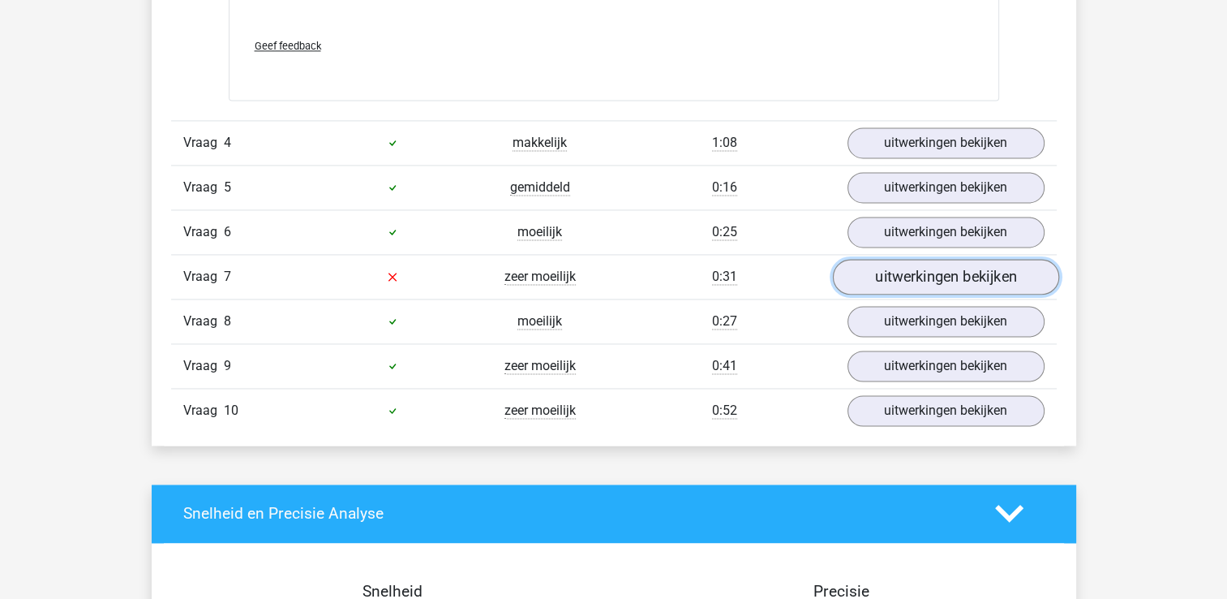
click at [907, 259] on link "uitwerkingen bekijken" at bounding box center [945, 277] width 226 height 36
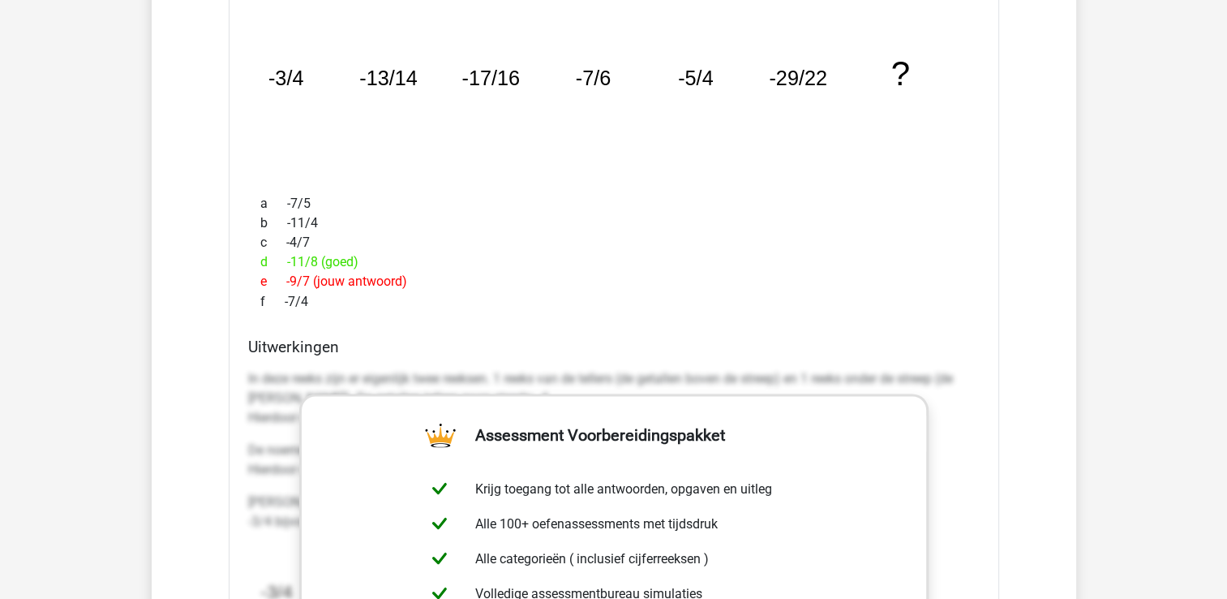
scroll to position [2787, 0]
